Goal: Information Seeking & Learning: Learn about a topic

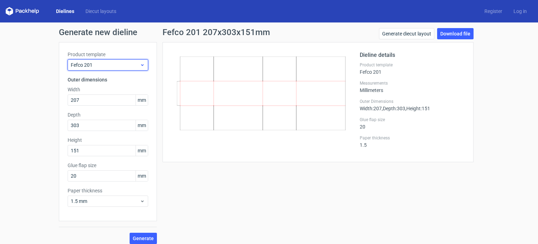
click at [103, 63] on span "Fefco 201" at bounding box center [105, 64] width 69 height 7
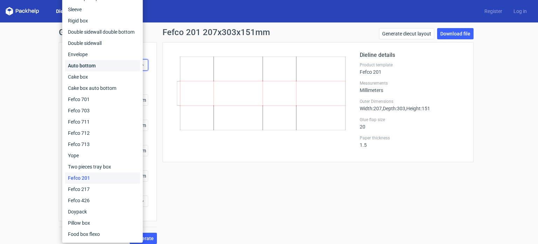
click at [89, 68] on div "Auto bottom" at bounding box center [102, 65] width 75 height 11
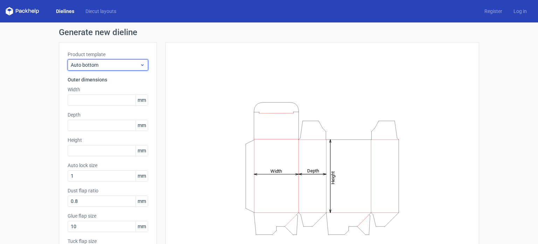
click at [98, 65] on span "Auto bottom" at bounding box center [105, 64] width 69 height 7
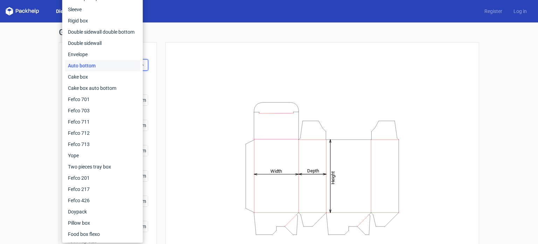
click at [90, 66] on div "Auto bottom" at bounding box center [102, 65] width 75 height 11
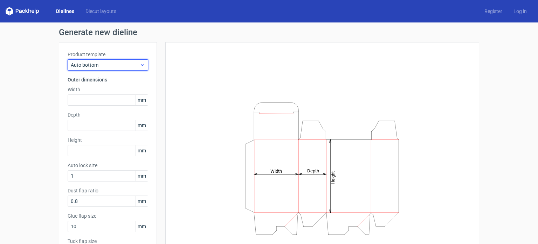
click at [101, 64] on span "Auto bottom" at bounding box center [105, 64] width 69 height 7
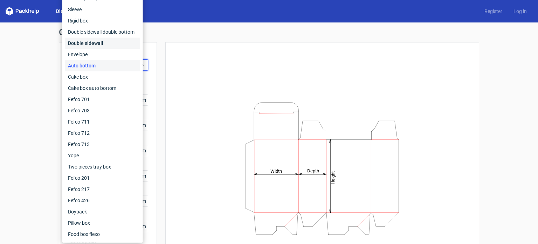
click at [101, 41] on div "Double sidewall" at bounding box center [102, 43] width 75 height 11
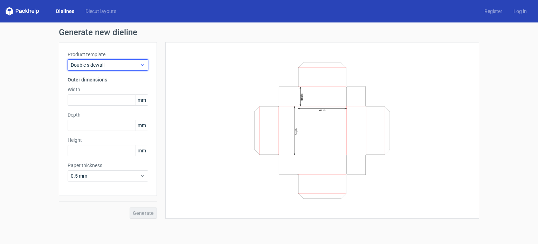
click at [108, 70] on div "Double sidewall" at bounding box center [108, 64] width 81 height 11
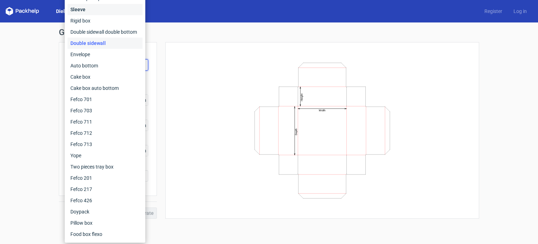
click at [97, 12] on div "Sleeve" at bounding box center [105, 9] width 75 height 11
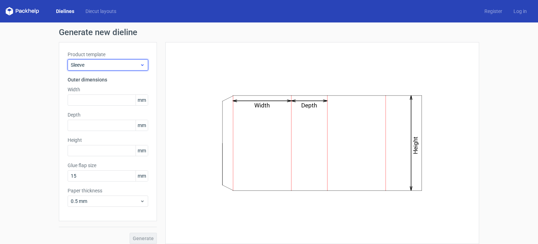
click at [109, 64] on span "Sleeve" at bounding box center [105, 64] width 69 height 7
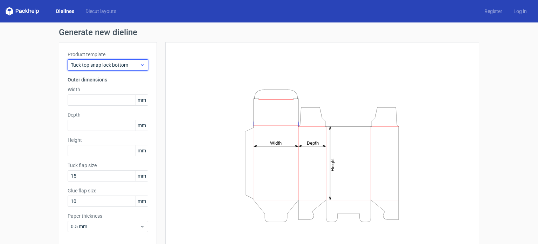
click at [123, 62] on span "Tuck top snap lock bottom" at bounding box center [105, 64] width 69 height 7
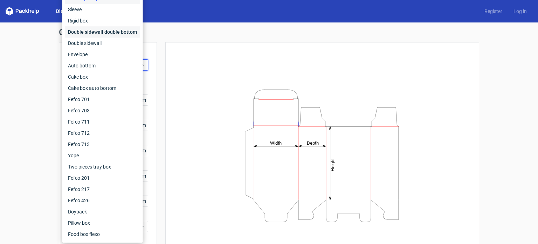
click at [109, 27] on div "Double sidewall double bottom" at bounding box center [102, 31] width 75 height 11
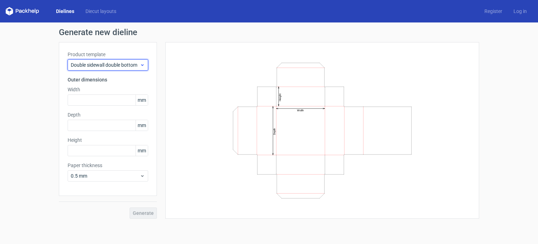
click at [119, 65] on span "Double sidewall double bottom" at bounding box center [105, 64] width 69 height 7
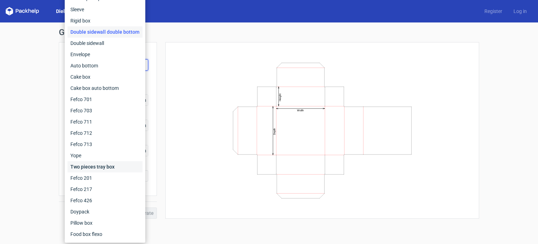
click at [104, 164] on div "Two pieces tray box" at bounding box center [105, 166] width 75 height 11
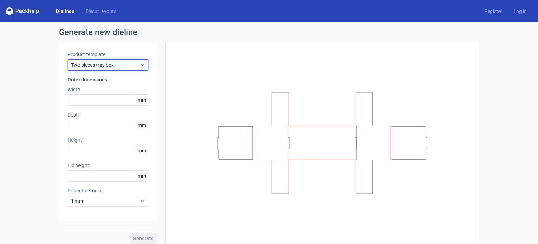
click at [128, 69] on div "Two pieces tray box" at bounding box center [108, 64] width 81 height 11
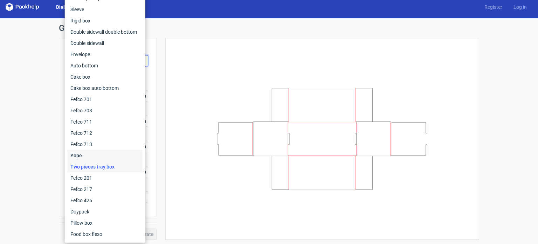
scroll to position [5, 0]
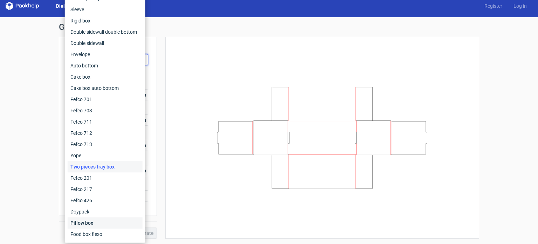
click at [87, 223] on div "Pillow box" at bounding box center [105, 222] width 75 height 11
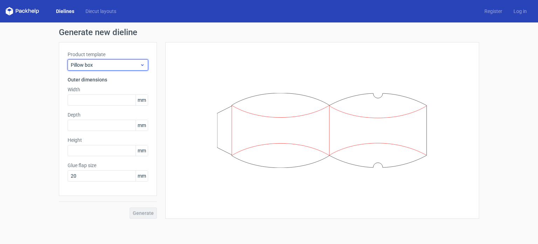
click at [111, 68] on span "Pillow box" at bounding box center [105, 64] width 69 height 7
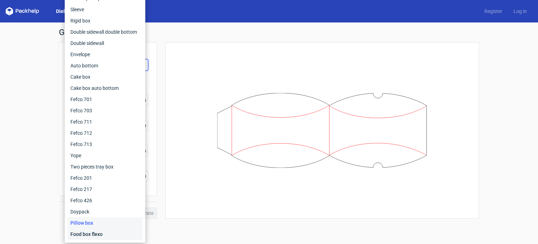
drag, startPoint x: 76, startPoint y: 237, endPoint x: 80, endPoint y: 236, distance: 3.8
click at [77, 237] on div "Food box flexo" at bounding box center [105, 233] width 75 height 11
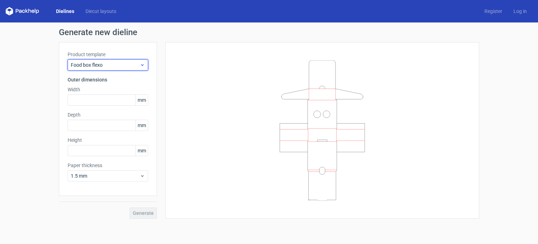
click at [103, 63] on span "Food box flexo" at bounding box center [105, 64] width 69 height 7
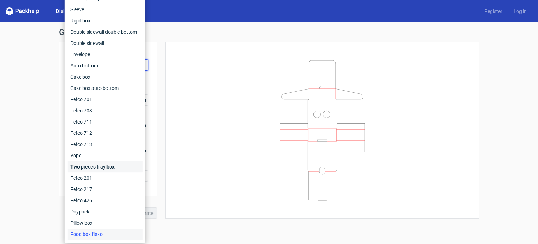
click at [89, 168] on div "Two pieces tray box" at bounding box center [105, 166] width 75 height 11
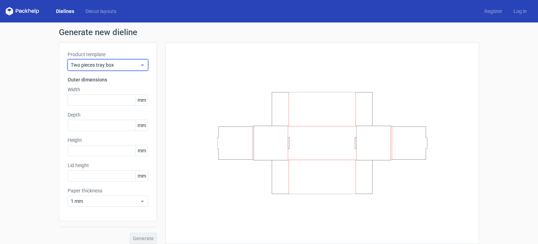
click at [108, 64] on span "Two pieces tray box" at bounding box center [105, 64] width 69 height 7
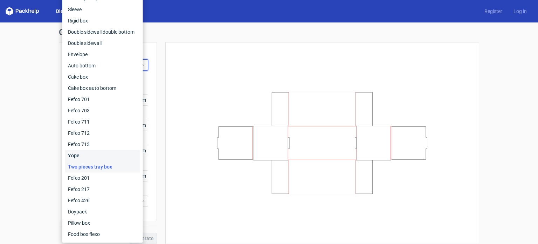
click at [79, 158] on div "Yope" at bounding box center [102, 155] width 75 height 11
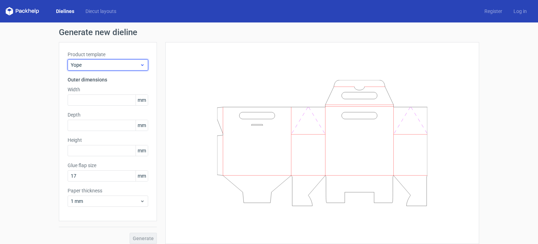
click at [115, 62] on span "Yope" at bounding box center [105, 64] width 69 height 7
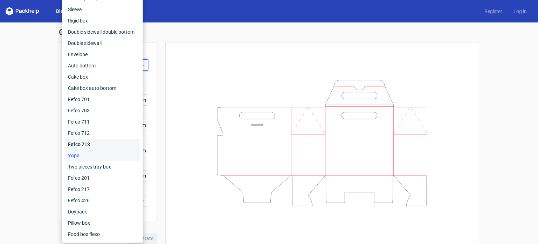
click at [79, 145] on div "Fefco 713" at bounding box center [102, 143] width 75 height 11
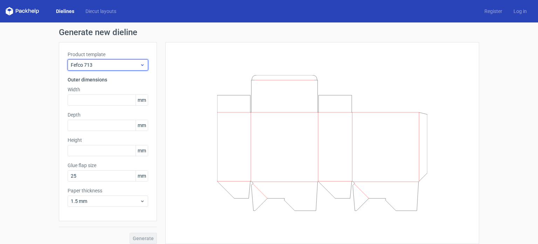
click at [115, 64] on span "Fefco 713" at bounding box center [105, 64] width 69 height 7
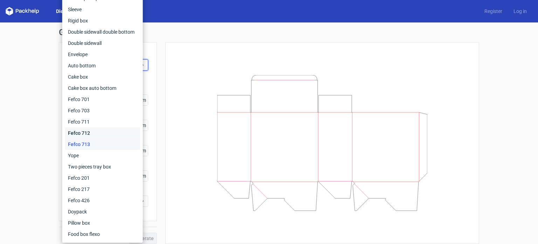
drag, startPoint x: 89, startPoint y: 133, endPoint x: 95, endPoint y: 109, distance: 25.1
click at [89, 133] on div "Fefco 712" at bounding box center [102, 132] width 75 height 11
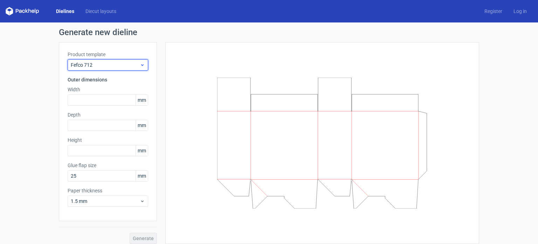
click at [113, 64] on span "Fefco 712" at bounding box center [105, 64] width 69 height 7
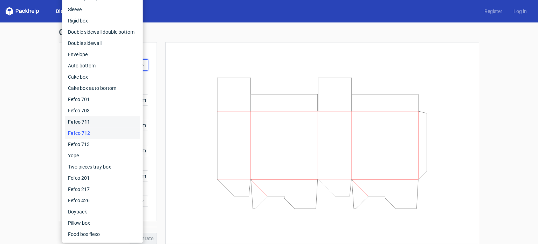
drag, startPoint x: 96, startPoint y: 120, endPoint x: 100, endPoint y: 106, distance: 14.5
click at [97, 120] on div "Fefco 711" at bounding box center [102, 121] width 75 height 11
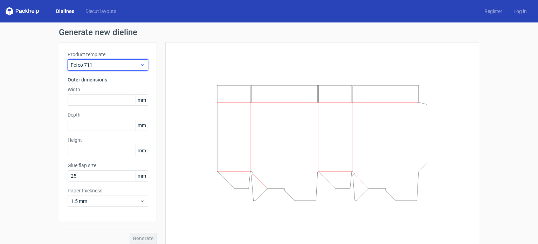
click at [115, 64] on span "Fefco 711" at bounding box center [105, 64] width 69 height 7
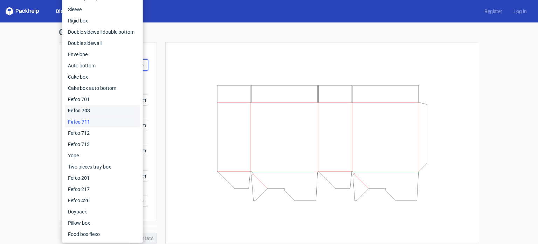
click at [97, 108] on div "Fefco 703" at bounding box center [102, 110] width 75 height 11
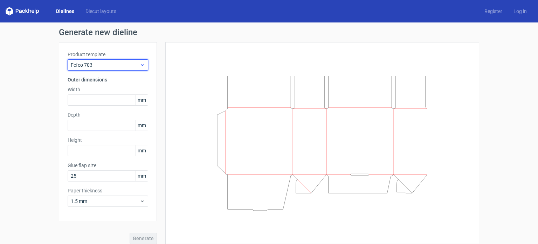
click at [110, 66] on span "Fefco 703" at bounding box center [105, 64] width 69 height 7
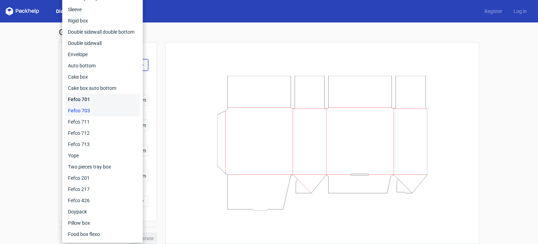
click at [94, 101] on div "Fefco 701" at bounding box center [102, 99] width 75 height 11
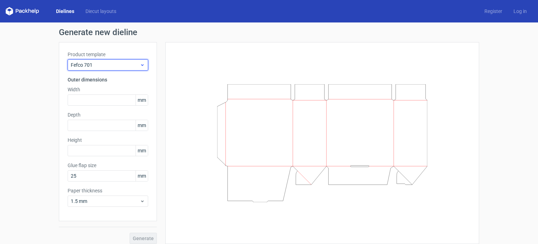
click at [114, 63] on span "Fefco 701" at bounding box center [105, 64] width 69 height 7
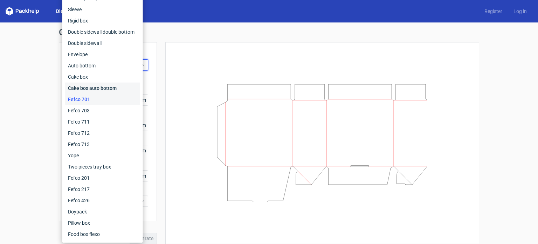
click at [104, 89] on div "Cake box auto bottom" at bounding box center [102, 87] width 75 height 11
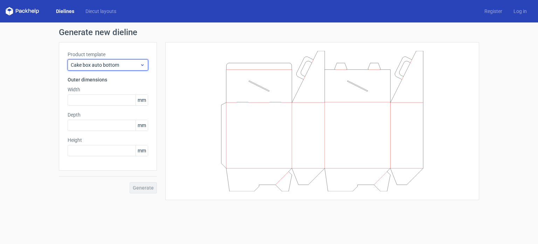
click at [110, 60] on div "Cake box auto bottom" at bounding box center [108, 64] width 81 height 11
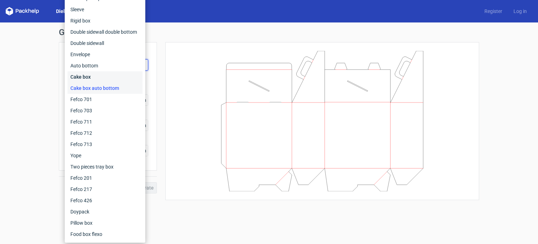
click at [97, 77] on div "Cake box" at bounding box center [105, 76] width 75 height 11
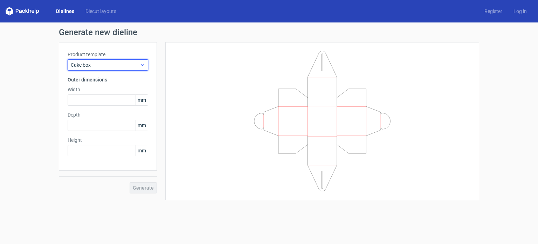
click at [112, 60] on div "Cake box" at bounding box center [108, 64] width 81 height 11
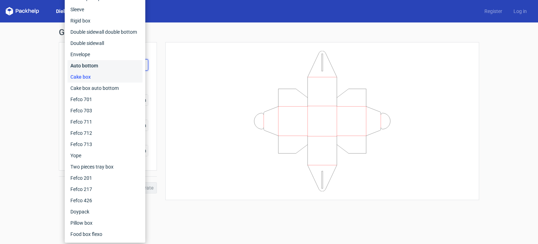
click at [107, 66] on div "Auto bottom" at bounding box center [105, 65] width 75 height 11
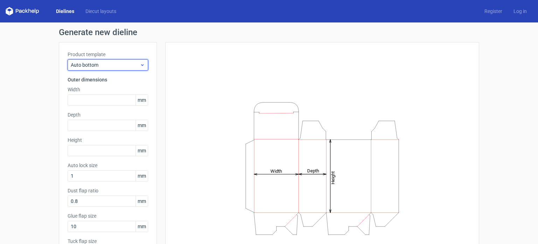
click at [113, 62] on span "Auto bottom" at bounding box center [105, 64] width 69 height 7
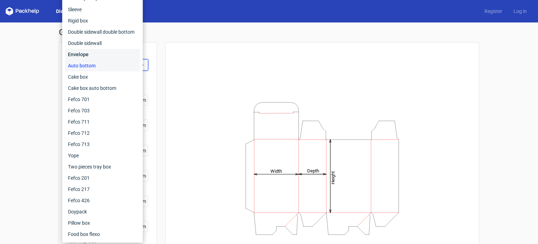
click at [112, 54] on div "Envelope" at bounding box center [102, 54] width 75 height 11
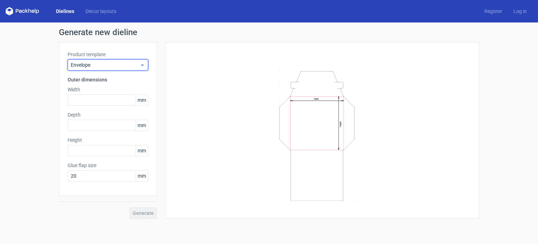
click at [116, 63] on span "Envelope" at bounding box center [105, 64] width 69 height 7
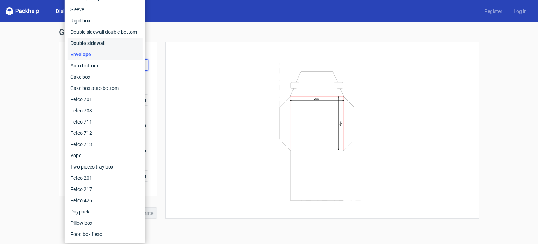
click at [102, 42] on div "Double sidewall" at bounding box center [105, 43] width 75 height 11
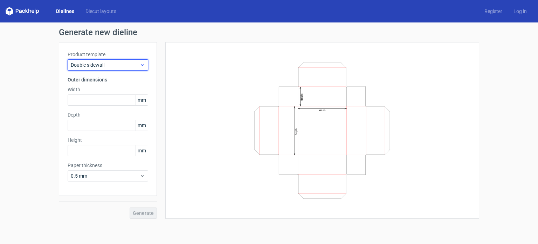
click at [118, 68] on span "Double sidewall" at bounding box center [105, 64] width 69 height 7
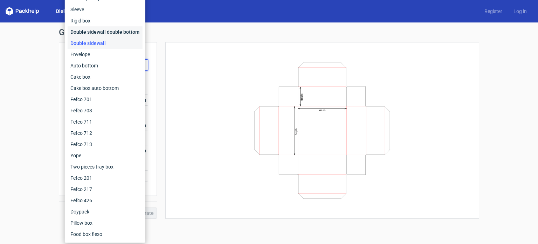
click at [102, 36] on div "Double sidewall double bottom" at bounding box center [105, 31] width 75 height 11
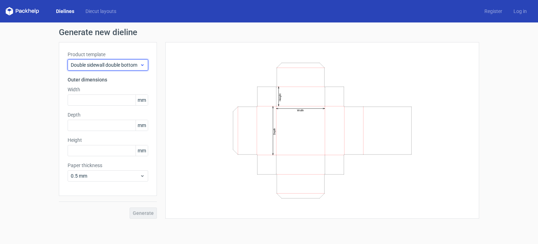
click at [119, 67] on span "Double sidewall double bottom" at bounding box center [105, 64] width 69 height 7
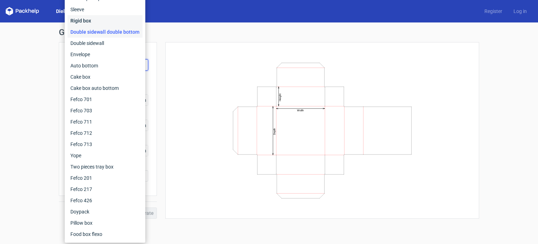
click at [103, 21] on div "Rigid box" at bounding box center [105, 20] width 75 height 11
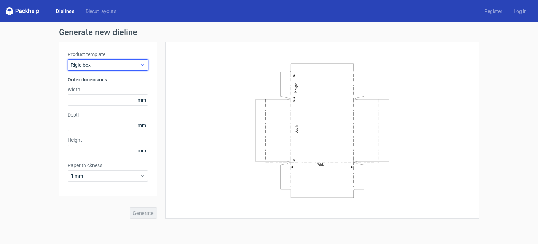
click at [108, 66] on span "Rigid box" at bounding box center [105, 64] width 69 height 7
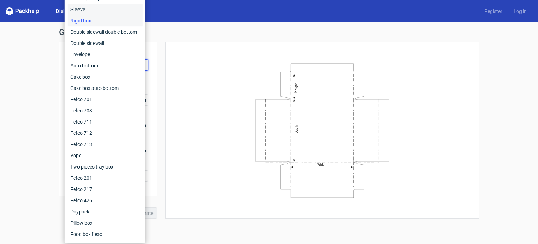
click at [102, 14] on div "Sleeve" at bounding box center [105, 9] width 75 height 11
